Goal: Transaction & Acquisition: Purchase product/service

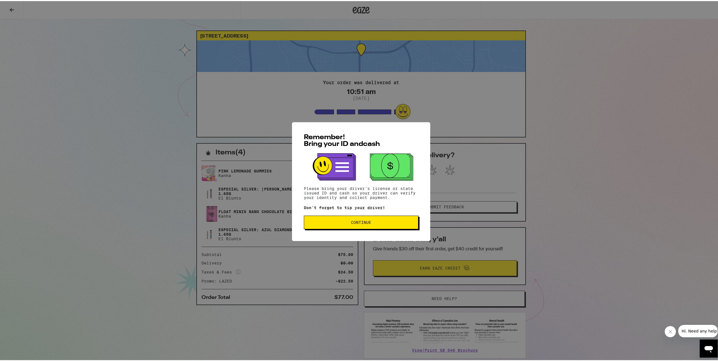
click at [407, 224] on button "Continue" at bounding box center [361, 222] width 115 height 14
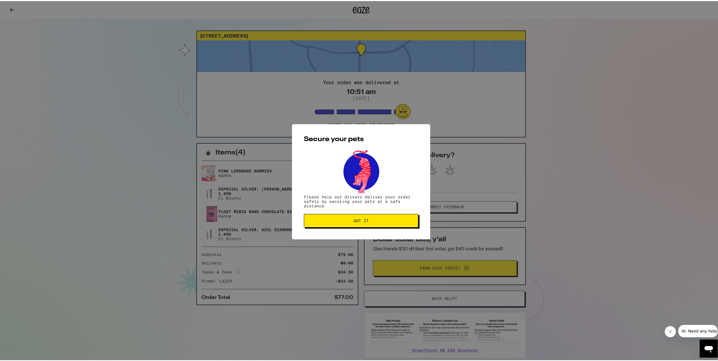
drag, startPoint x: 362, startPoint y: 219, endPoint x: 259, endPoint y: 196, distance: 105.7
click at [362, 219] on span "Got it" at bounding box center [361, 220] width 15 height 4
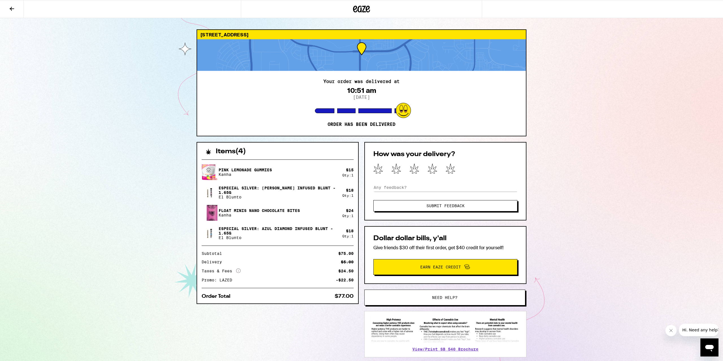
click at [10, 12] on icon at bounding box center [11, 8] width 7 height 7
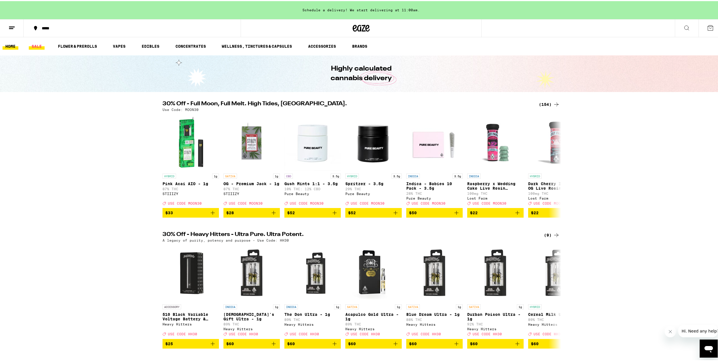
click at [36, 47] on link "SALE" at bounding box center [37, 45] width 16 height 7
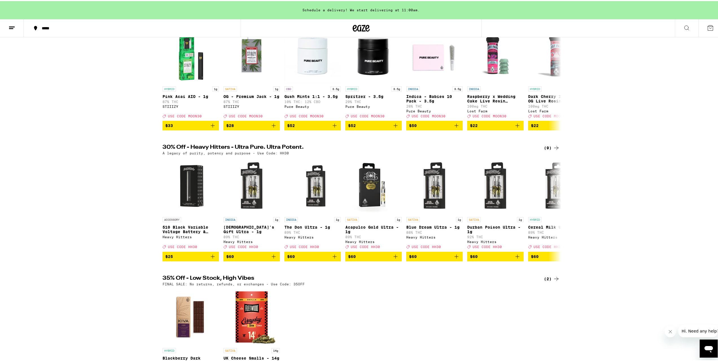
scroll to position [28, 0]
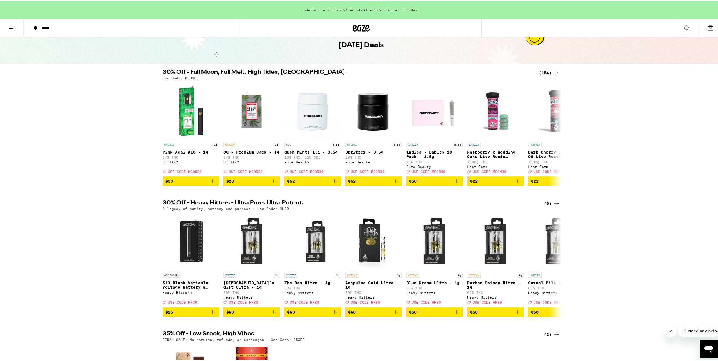
click at [543, 75] on div "(154)" at bounding box center [549, 71] width 21 height 7
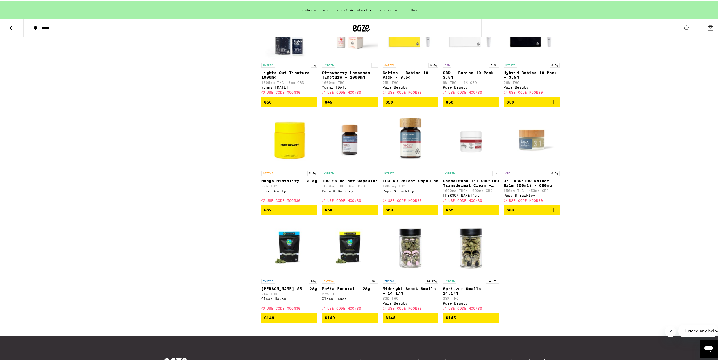
scroll to position [3063, 0]
